Goal: Use online tool/utility: Utilize a website feature to perform a specific function

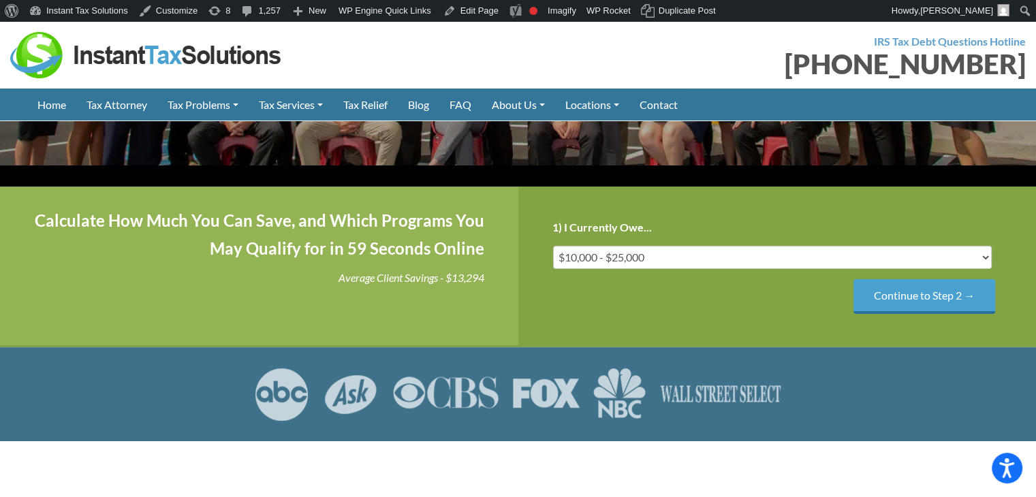
scroll to position [204, 0]
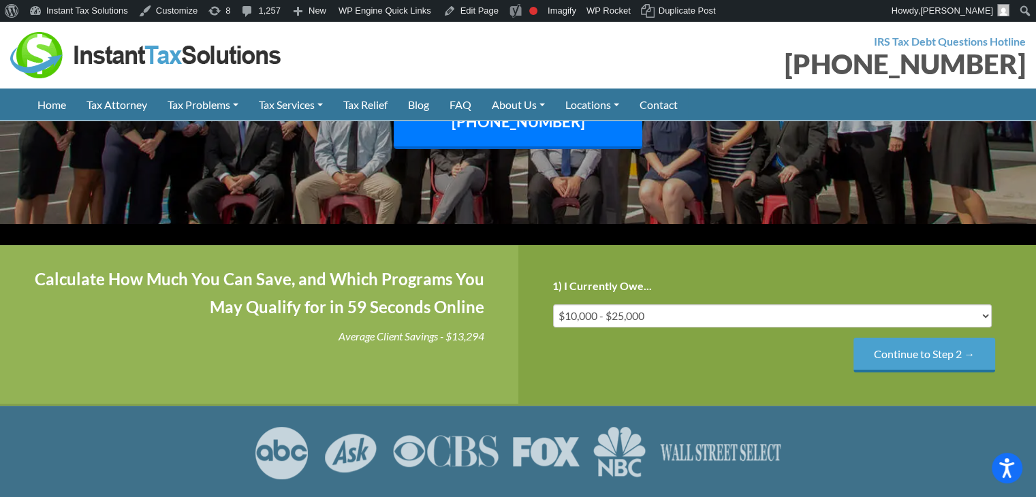
click at [134, 350] on div "Calculate How Much You Can Save, and Which Programs You May Qualify for in 59 S…" at bounding box center [259, 324] width 518 height 159
drag, startPoint x: 540, startPoint y: 262, endPoint x: 711, endPoint y: 262, distance: 171.7
click at [711, 262] on div "Step 1 of 4 25% 1) I Currently Owe... Less than $10,000 $10,000 - $25,000 $25,0…" at bounding box center [777, 324] width 518 height 159
click at [730, 254] on div "Step 1 of 4 25% 1) I Currently Owe... Less than $10,000 $10,000 - $25,000 $25,0…" at bounding box center [777, 324] width 518 height 159
click at [942, 338] on input "Continue to Step 2 →" at bounding box center [925, 355] width 142 height 35
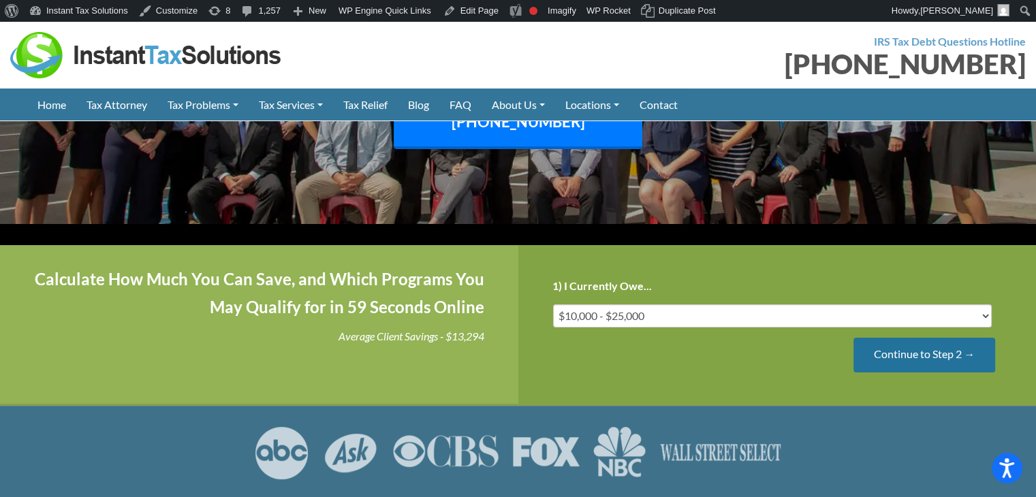
scroll to position [0, 0]
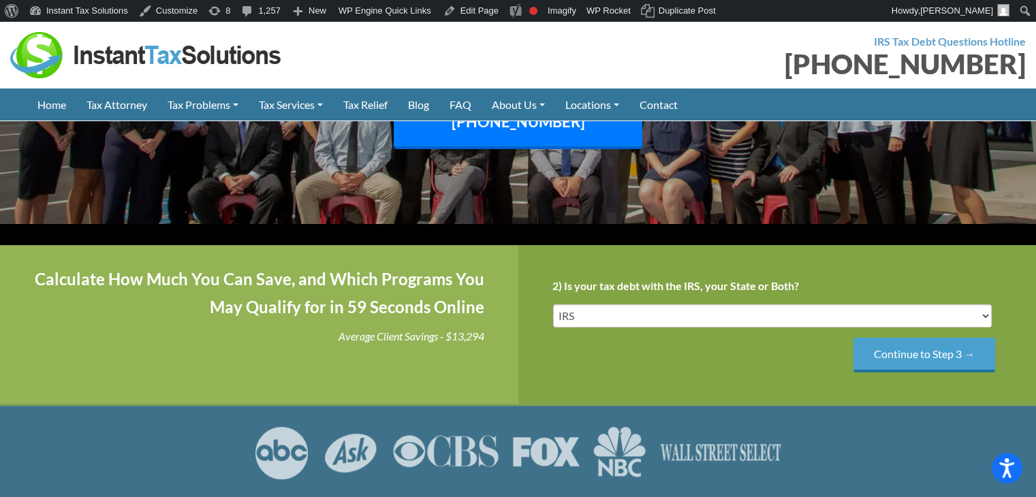
click at [942, 338] on input "Continue to Step 3 →" at bounding box center [925, 355] width 142 height 35
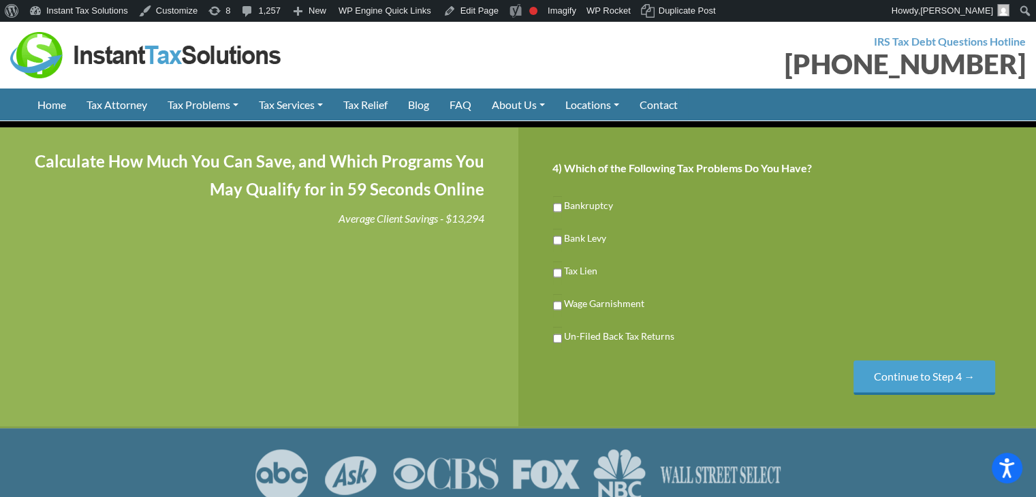
scroll to position [341, 0]
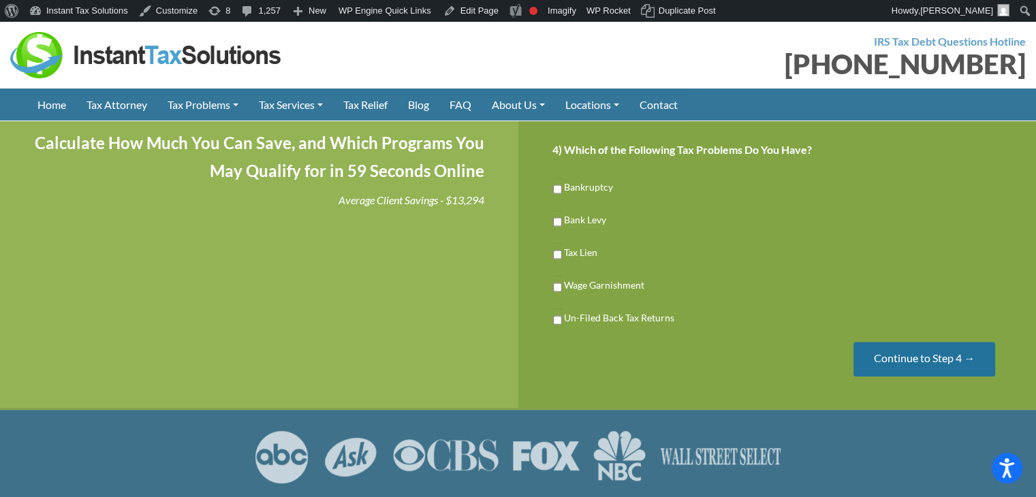
click at [929, 342] on input "Continue to Step 4 →" at bounding box center [925, 359] width 142 height 35
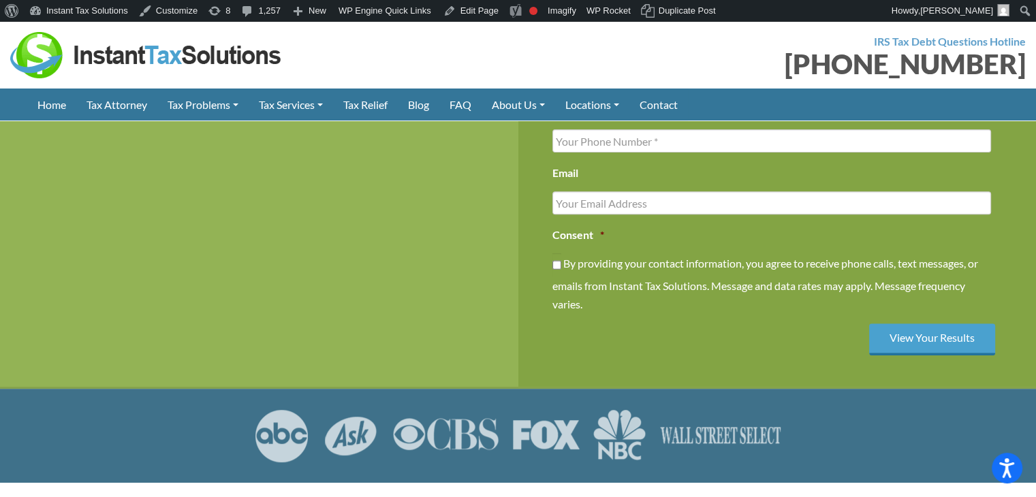
scroll to position [273, 0]
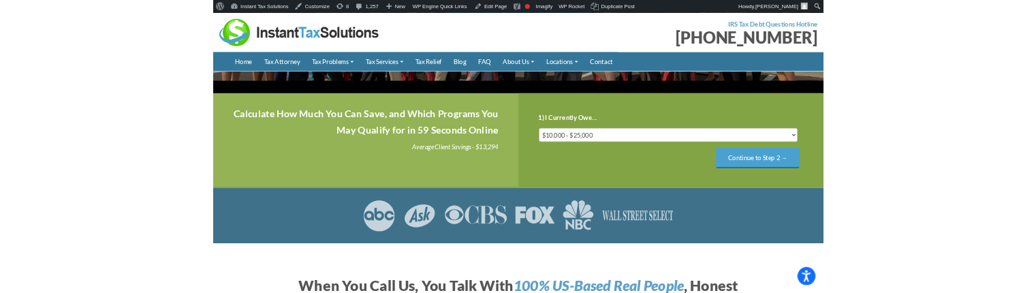
scroll to position [300, 0]
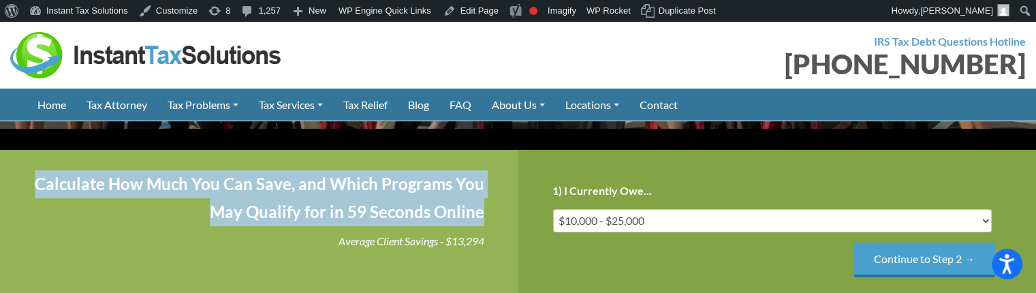
drag, startPoint x: 37, startPoint y: 159, endPoint x: 483, endPoint y: 189, distance: 447.3
click at [483, 189] on h4 "Calculate How Much You Can Save, and Which Programs You May Qualify for in 59 S…" at bounding box center [259, 198] width 450 height 56
click at [420, 184] on h4 "Calculate How Much You Can Save, and Which Programs You May Qualify for in 59 S…" at bounding box center [259, 198] width 450 height 56
